Goal: Transaction & Acquisition: Purchase product/service

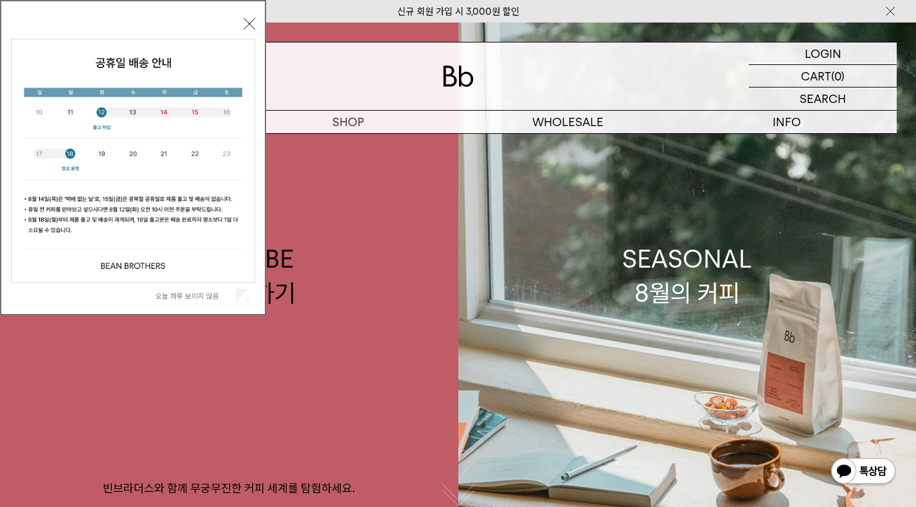
click at [249, 30] on div "오늘 하루 보이지 않음 닫기" at bounding box center [133, 160] width 244 height 293
click at [580, 127] on p "도매" at bounding box center [567, 122] width 219 height 23
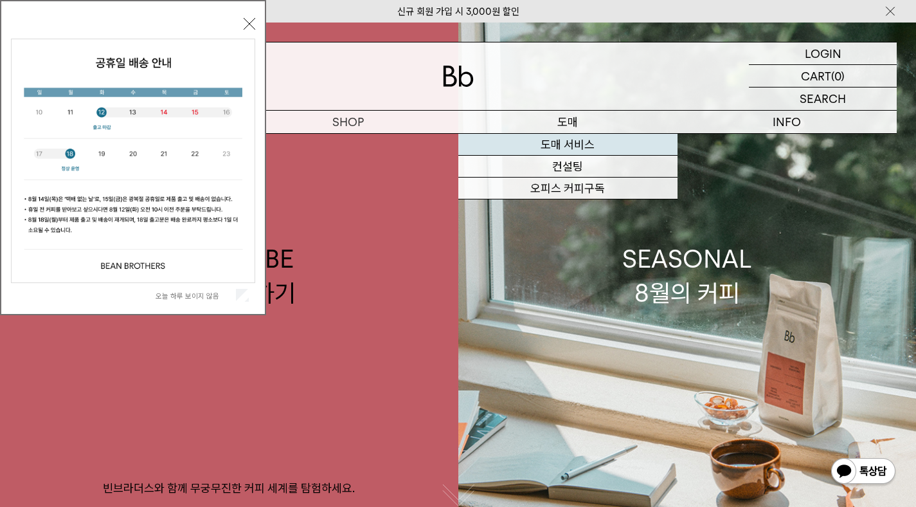
click at [579, 140] on link "도매 서비스" at bounding box center [567, 145] width 219 height 22
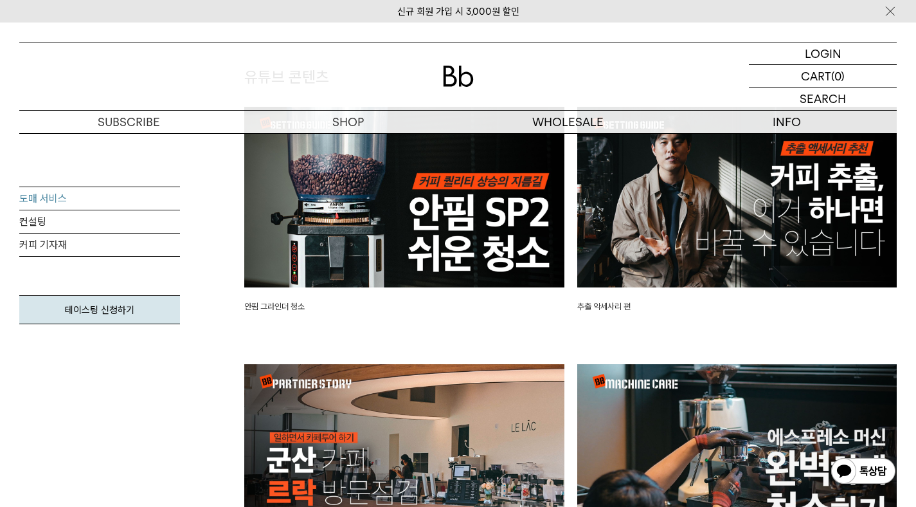
scroll to position [3107, 0]
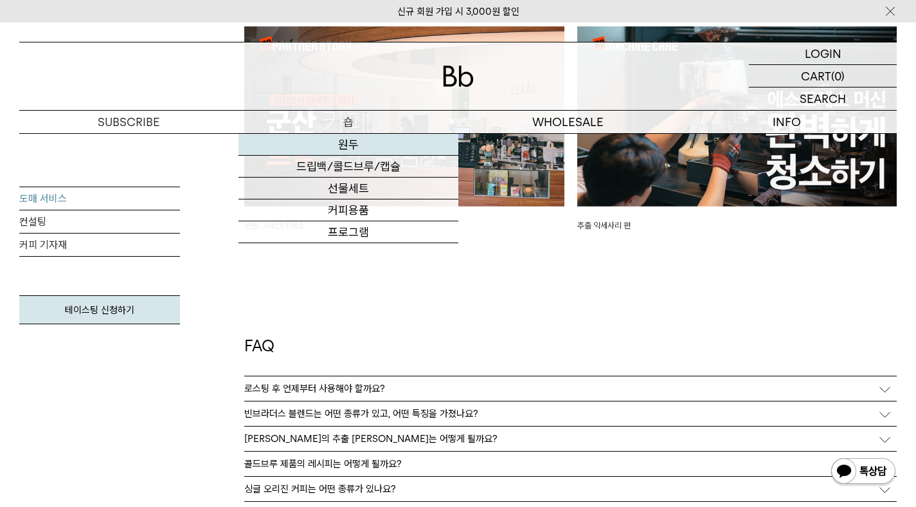
click at [345, 144] on link "원두" at bounding box center [348, 145] width 219 height 22
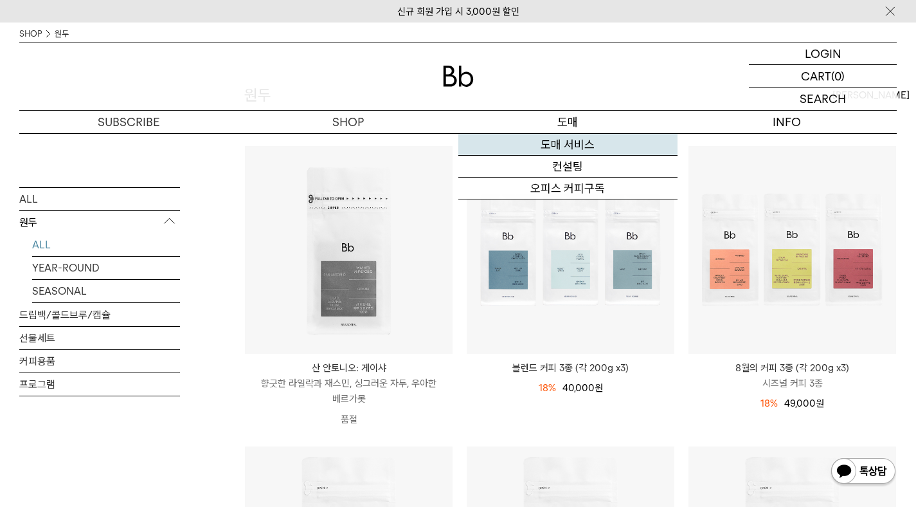
click at [574, 143] on link "도매 서비스" at bounding box center [567, 145] width 219 height 22
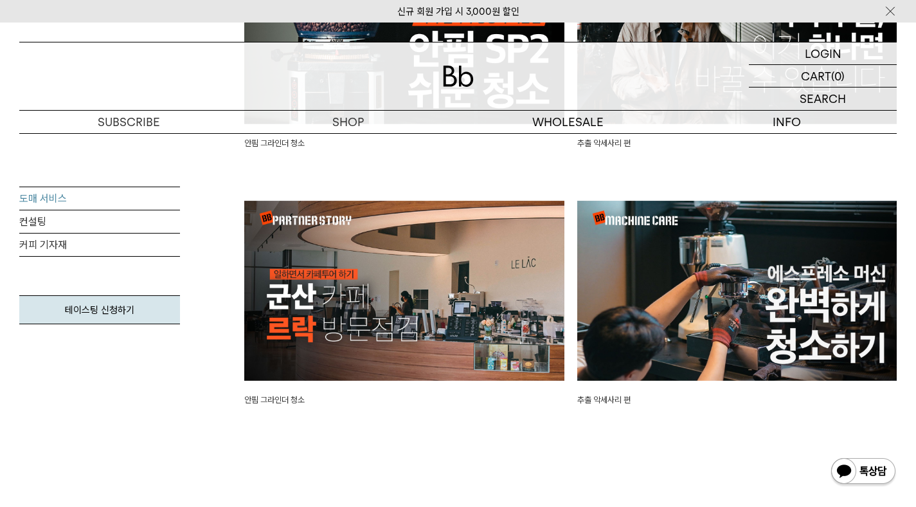
scroll to position [3347, 0]
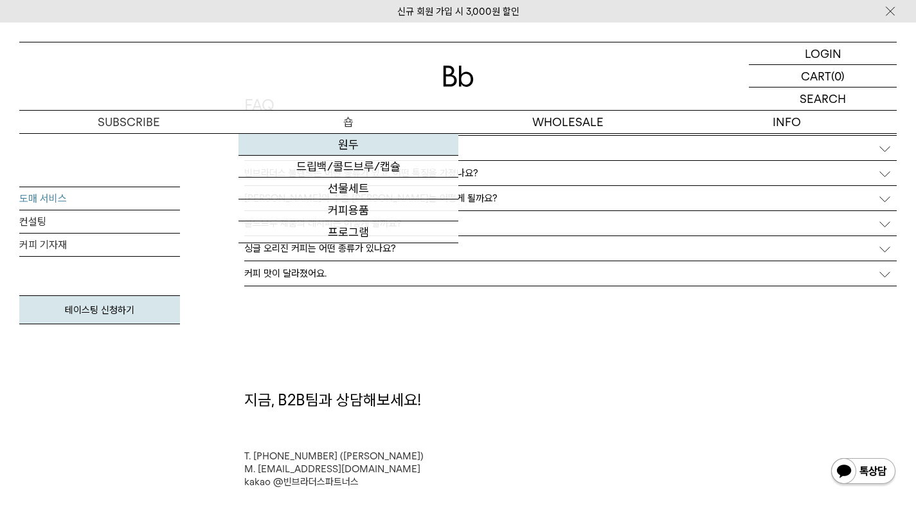
click at [343, 147] on link "원두" at bounding box center [348, 145] width 219 height 22
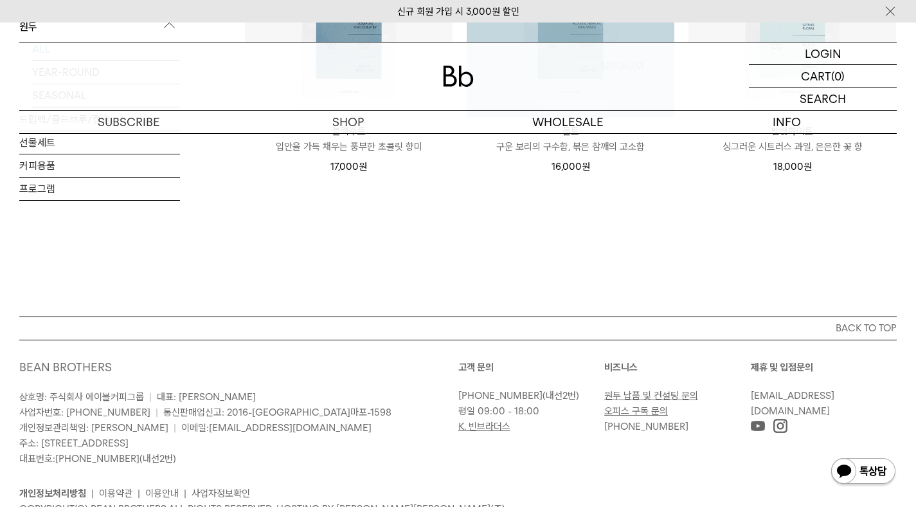
scroll to position [1261, 0]
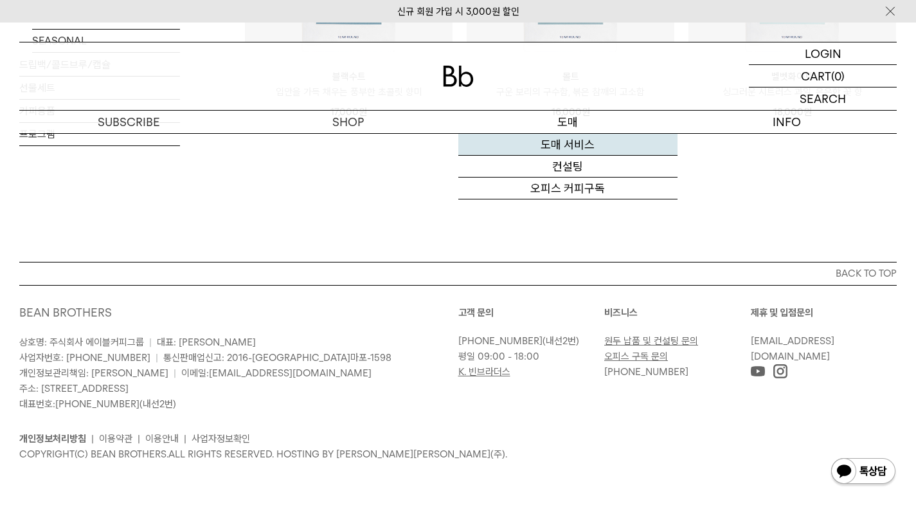
click at [566, 141] on link "도매 서비스" at bounding box center [567, 145] width 219 height 22
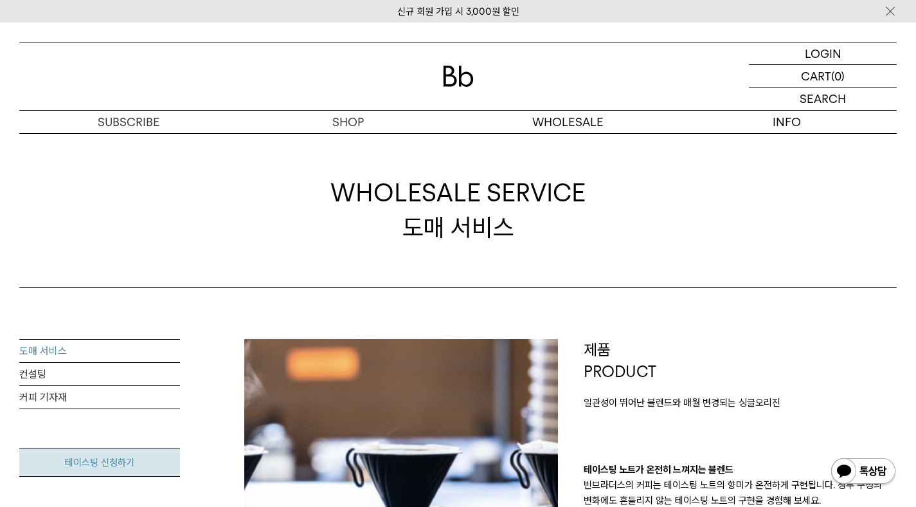
click at [98, 455] on link "테이스팅 신청하기" at bounding box center [99, 461] width 161 height 29
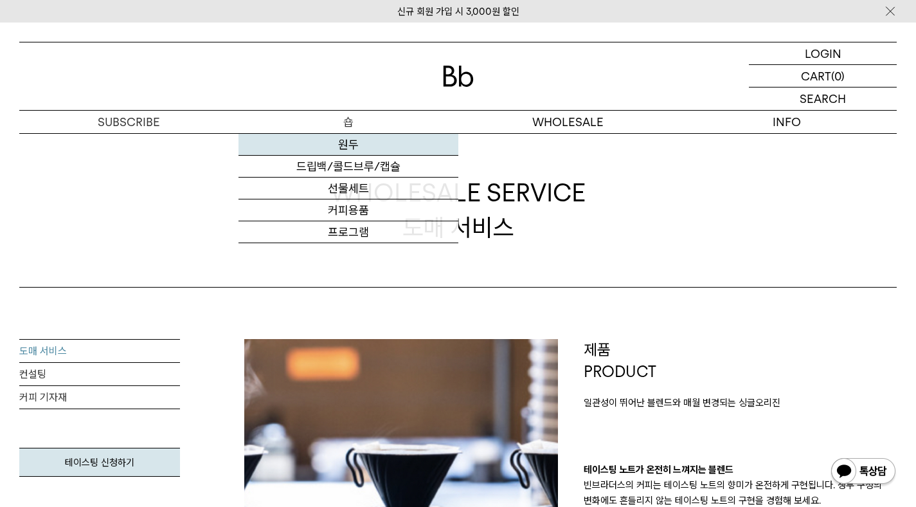
click at [346, 145] on link "원두" at bounding box center [348, 145] width 219 height 22
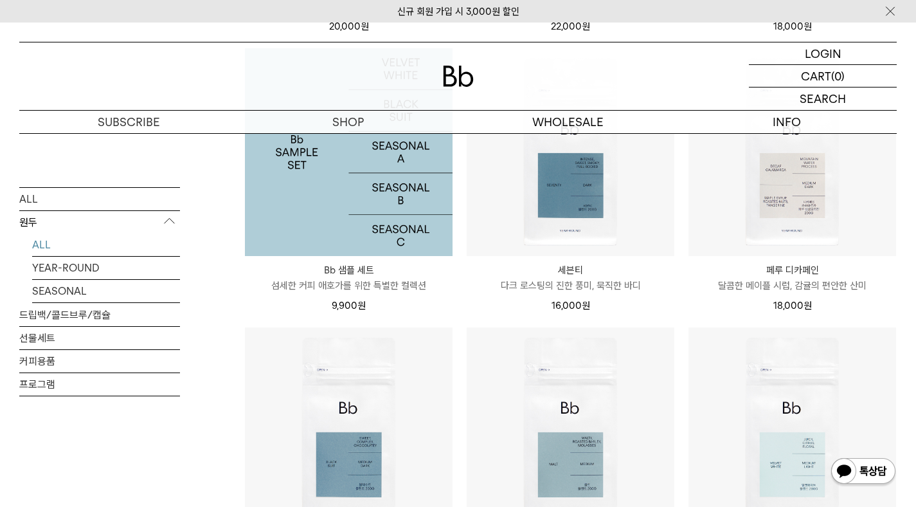
scroll to position [1060, 0]
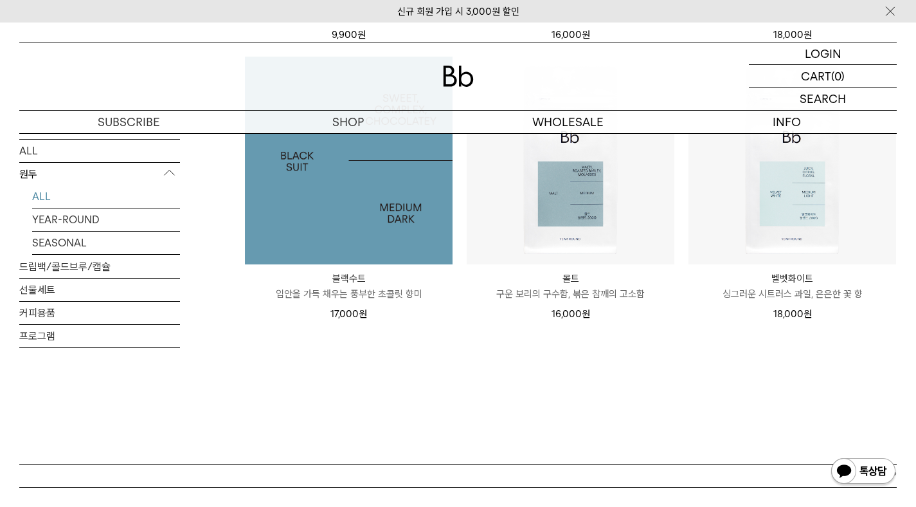
click at [350, 244] on img at bounding box center [349, 161] width 208 height 208
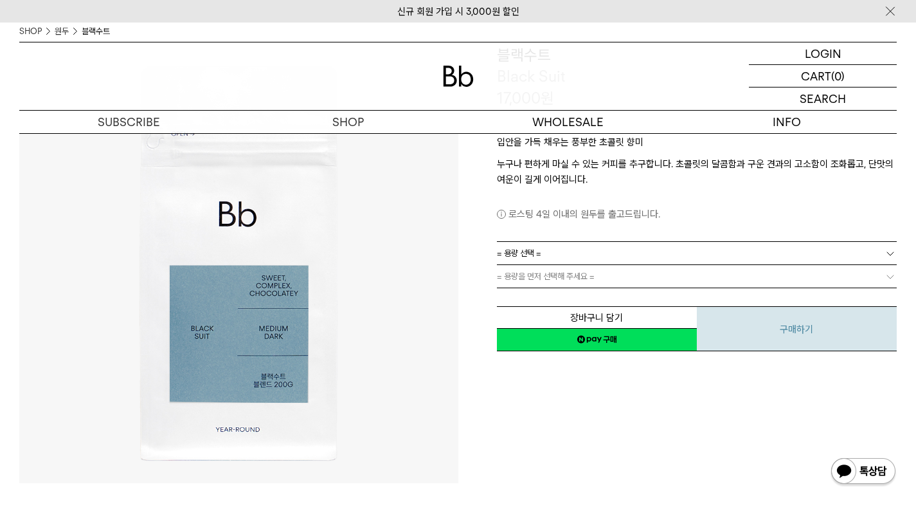
click at [751, 343] on button "구매하기" at bounding box center [797, 328] width 200 height 45
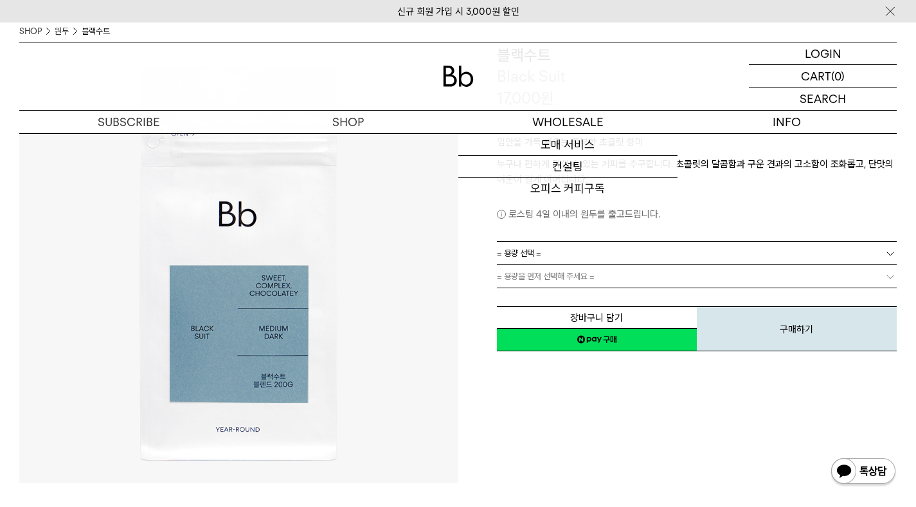
click at [637, 258] on link "= 용량 선택 =" at bounding box center [697, 253] width 401 height 23
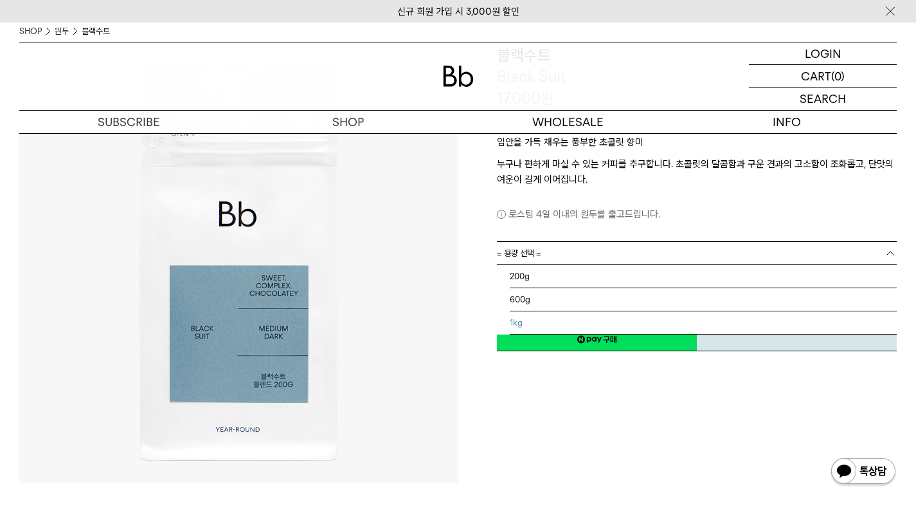
click at [528, 316] on li "1kg" at bounding box center [704, 322] width 388 height 23
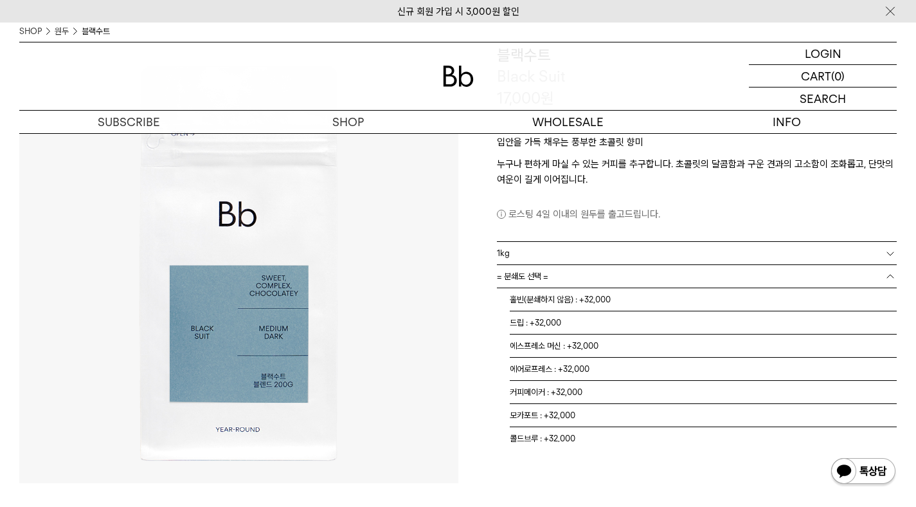
click at [694, 280] on link "= 분쇄도 선택 =" at bounding box center [697, 276] width 401 height 23
click at [582, 302] on li "홀빈(분쇄하지 않음) : +32,000" at bounding box center [704, 299] width 388 height 23
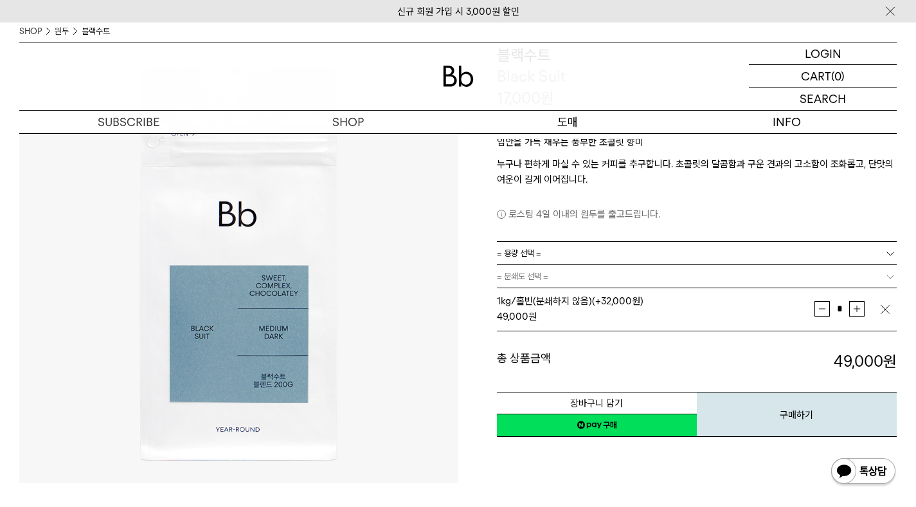
click at [578, 127] on p "도매" at bounding box center [567, 122] width 219 height 23
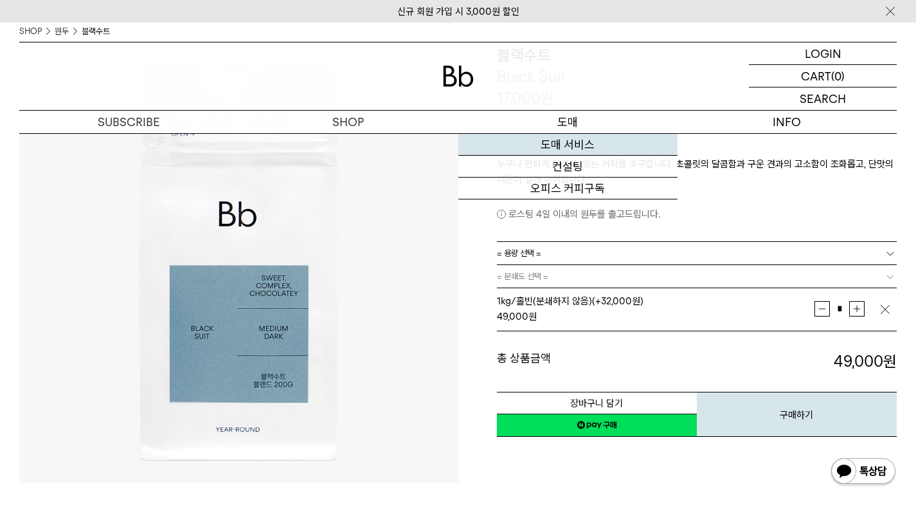
click at [570, 145] on link "도매 서비스" at bounding box center [567, 145] width 219 height 22
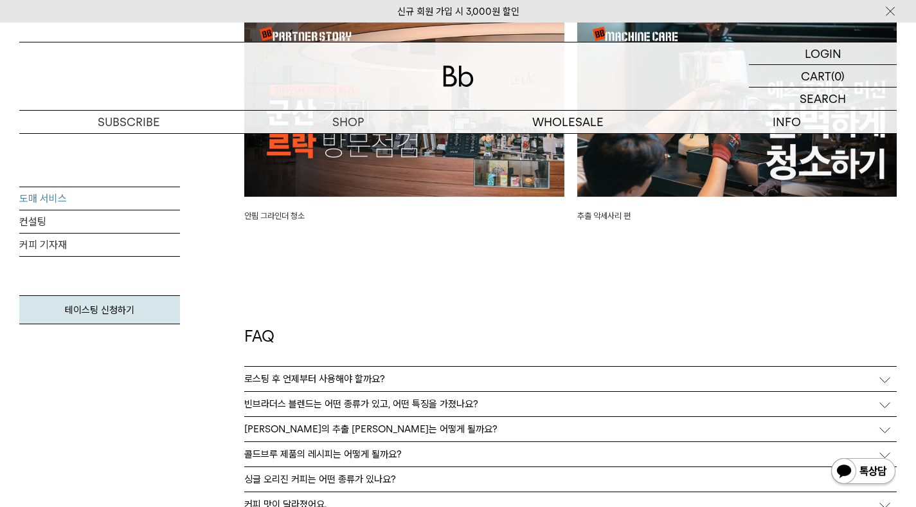
scroll to position [2986, 0]
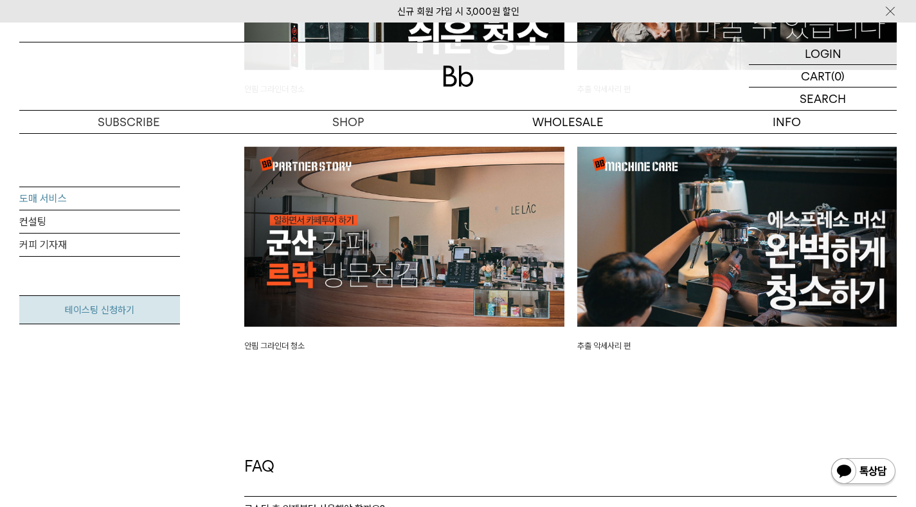
click at [108, 303] on link "테이스팅 신청하기" at bounding box center [99, 309] width 161 height 29
